Goal: Task Accomplishment & Management: Manage account settings

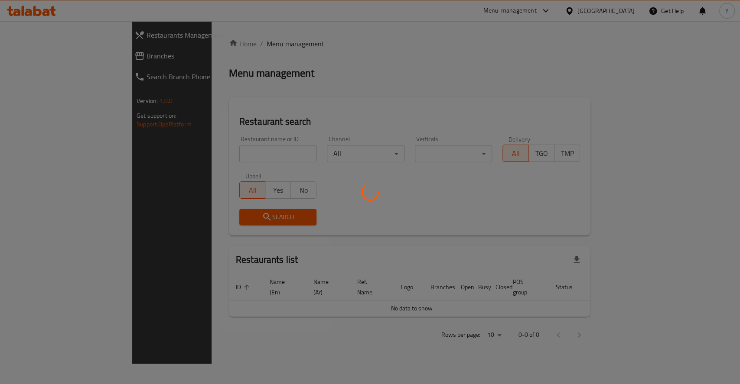
click at [236, 152] on div at bounding box center [370, 192] width 740 height 384
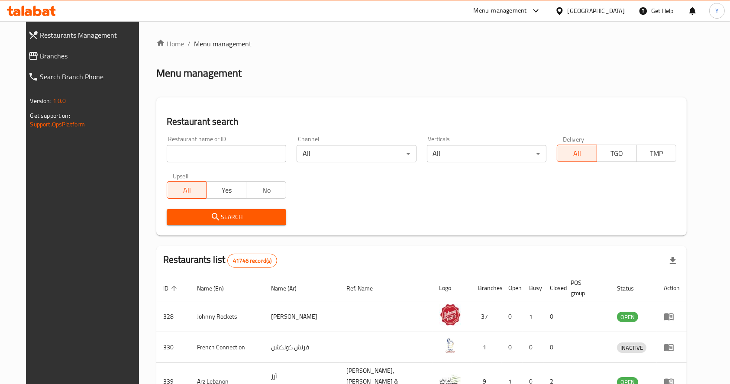
click at [233, 144] on div "Restaurant name or ID Restaurant name or ID" at bounding box center [227, 149] width 120 height 26
click at [234, 151] on input "search" at bounding box center [227, 153] width 120 height 17
type input "bombay basera"
click button "Search" at bounding box center [227, 217] width 120 height 16
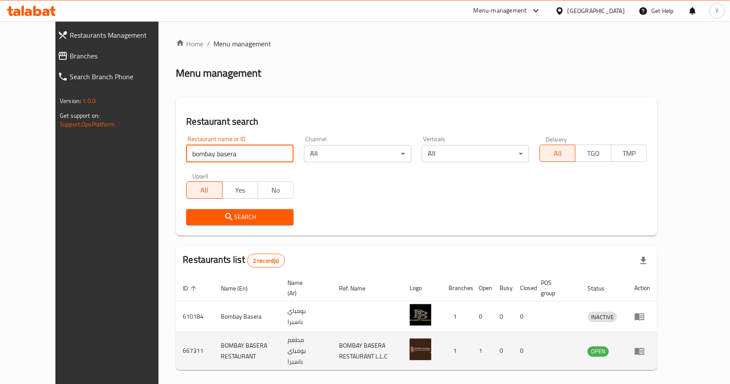
click at [645, 348] on icon "enhanced table" at bounding box center [640, 351] width 10 height 10
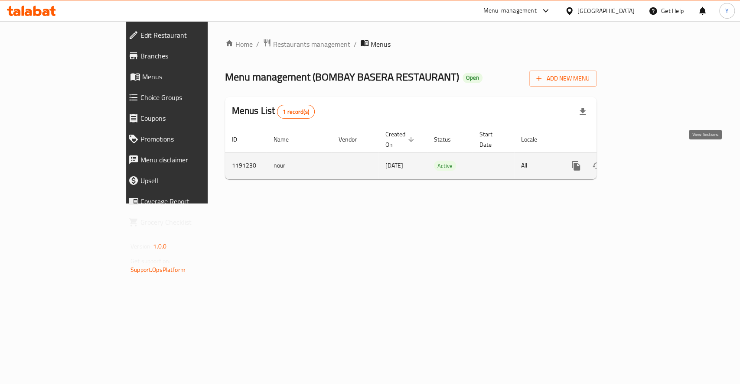
click at [643, 161] on icon "enhanced table" at bounding box center [638, 166] width 10 height 10
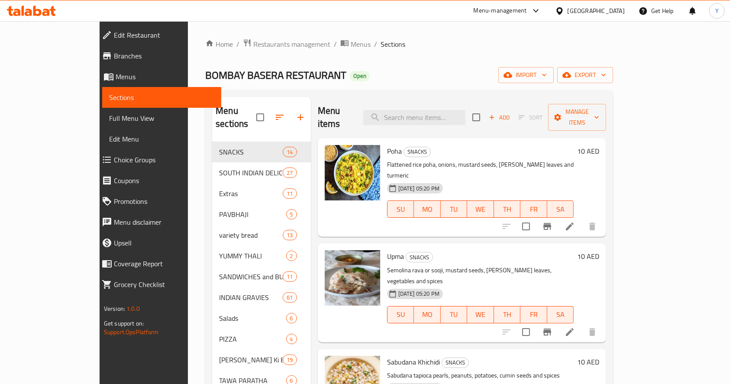
click at [436, 110] on input "search" at bounding box center [415, 117] width 102 height 15
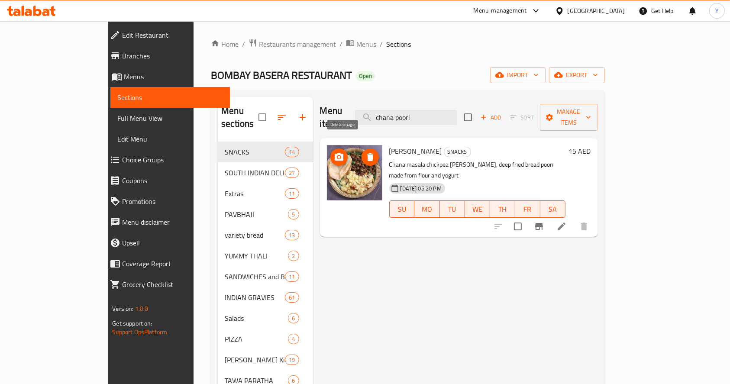
type input "chana poori"
click at [367, 153] on icon "delete image" at bounding box center [370, 157] width 6 height 8
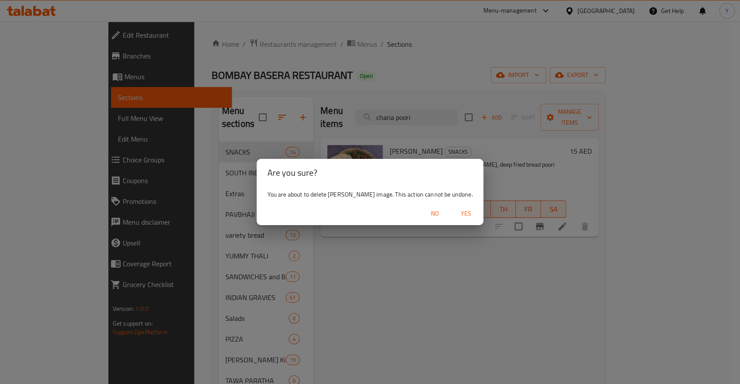
click at [454, 221] on button "Yes" at bounding box center [466, 214] width 28 height 16
